Goal: Information Seeking & Learning: Learn about a topic

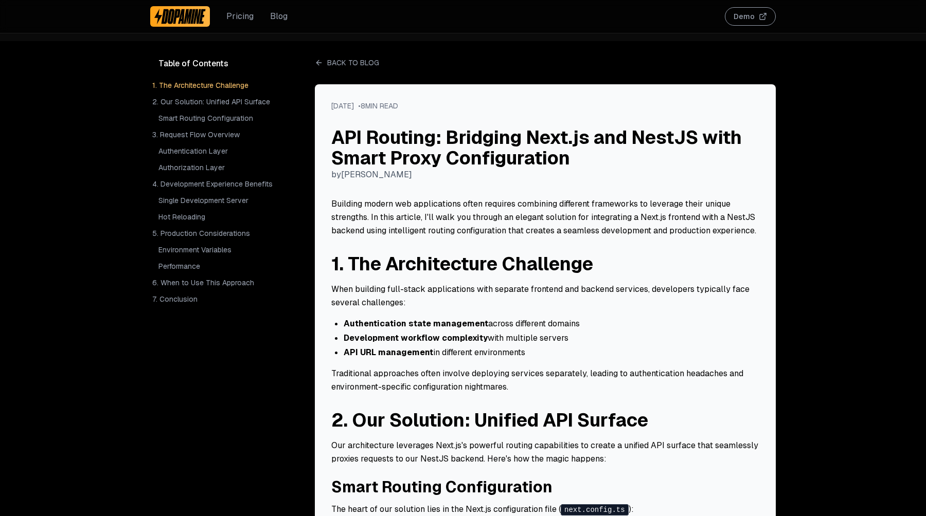
click at [405, 176] on div "by [PERSON_NAME]" at bounding box center [545, 175] width 428 height 12
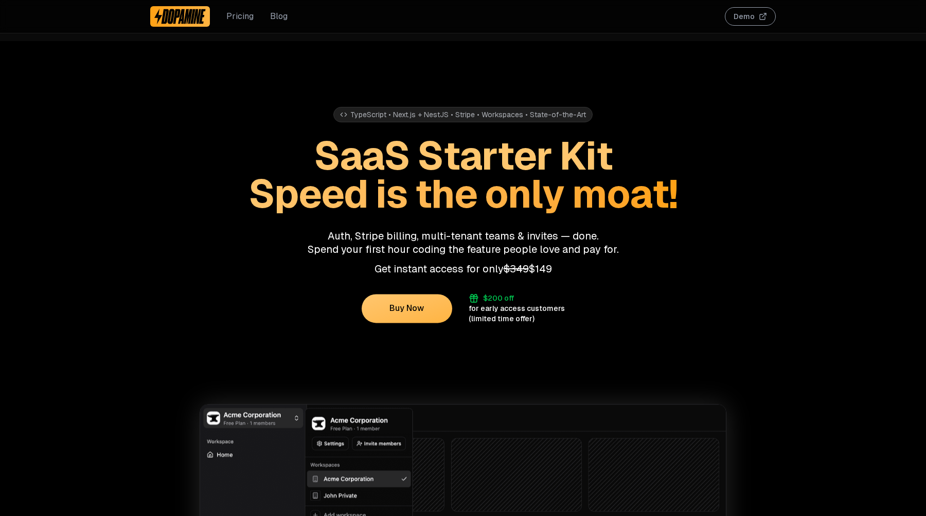
click at [276, 11] on link "Blog" at bounding box center [278, 16] width 17 height 12
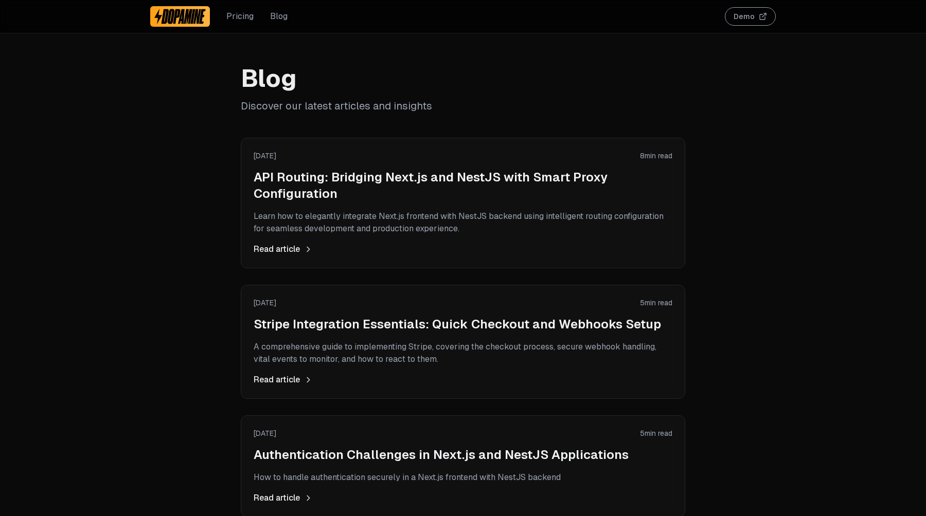
click at [287, 178] on h2 "API Routing: Bridging Next.js and NestJS with Smart Proxy Configuration" at bounding box center [463, 185] width 419 height 33
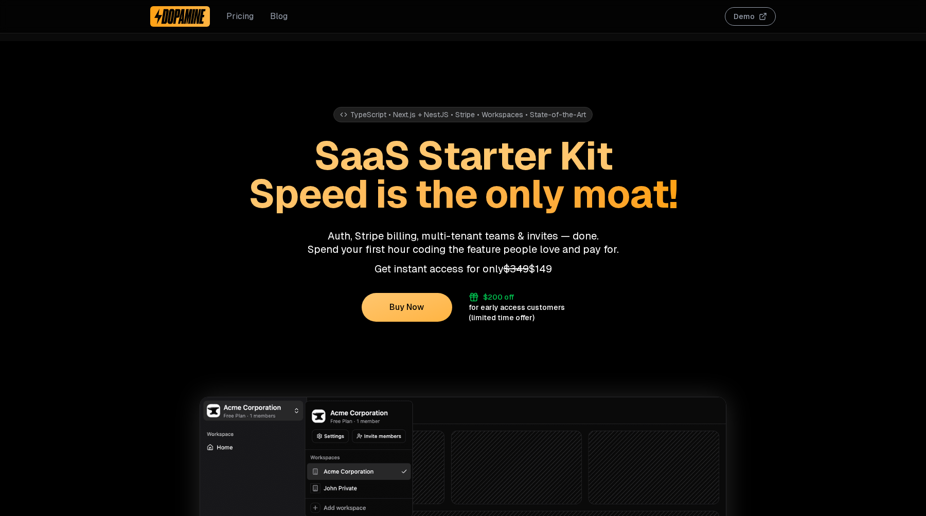
scroll to position [2561, 0]
